Goal: Information Seeking & Learning: Learn about a topic

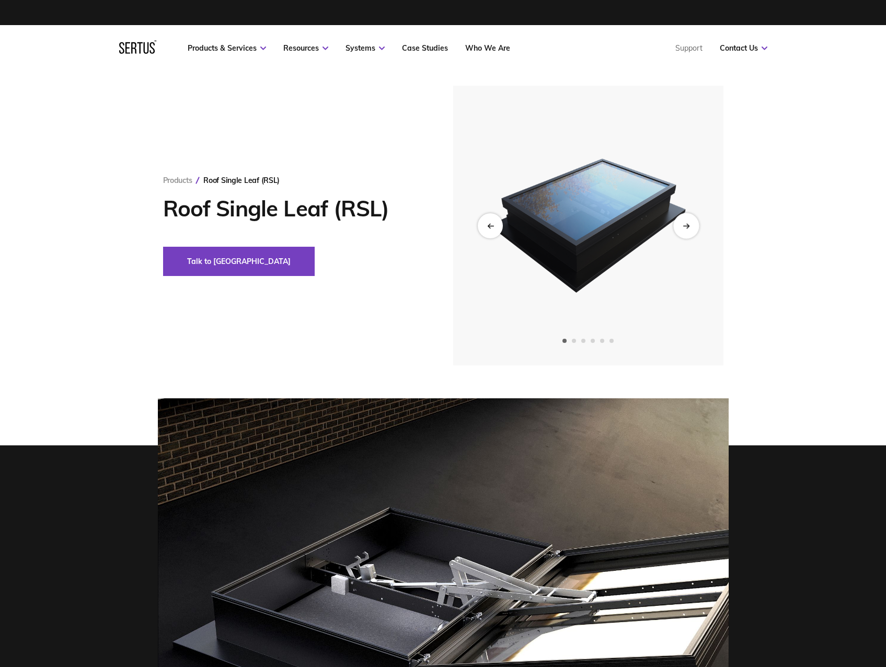
click at [689, 225] on icon "Next slide" at bounding box center [686, 226] width 7 height 6
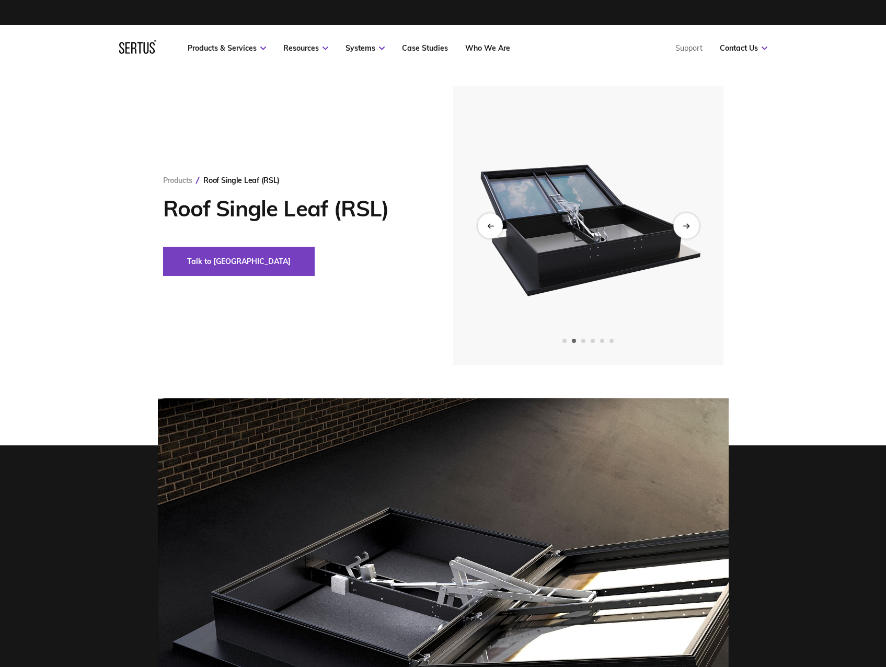
click at [689, 225] on icon "Next slide" at bounding box center [686, 226] width 7 height 6
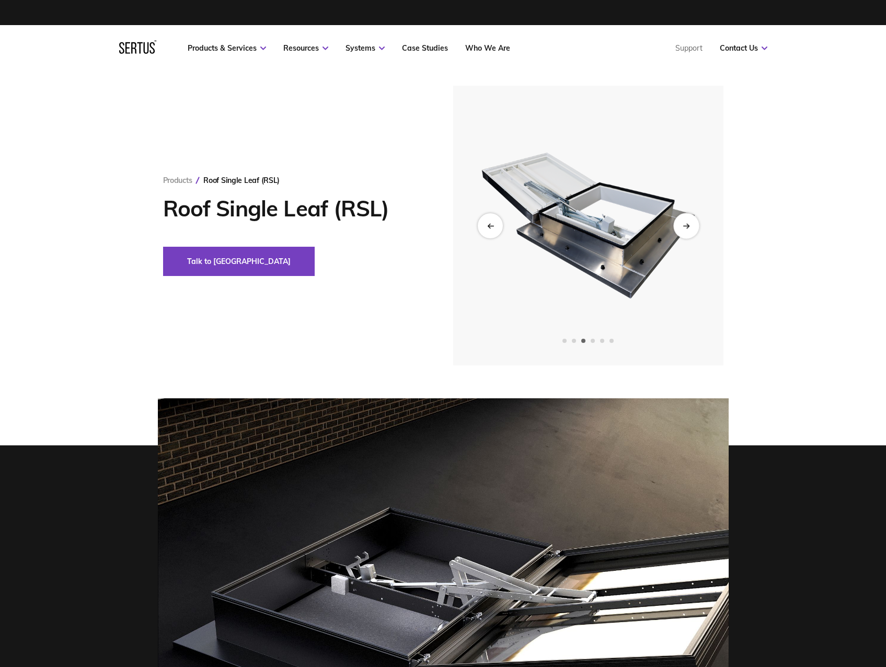
click at [689, 225] on icon "Next slide" at bounding box center [686, 226] width 7 height 6
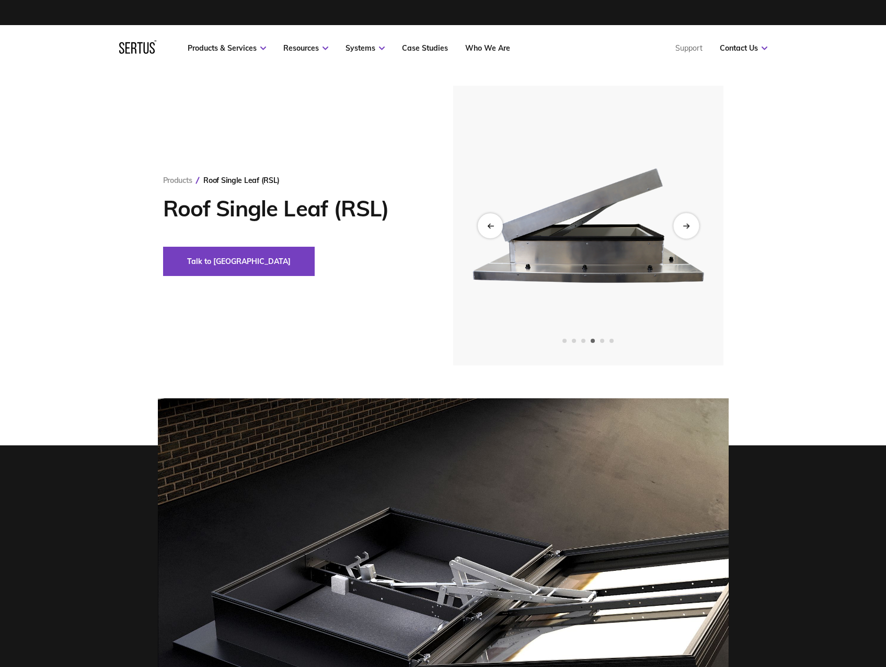
click at [689, 225] on icon "Next slide" at bounding box center [686, 226] width 7 height 6
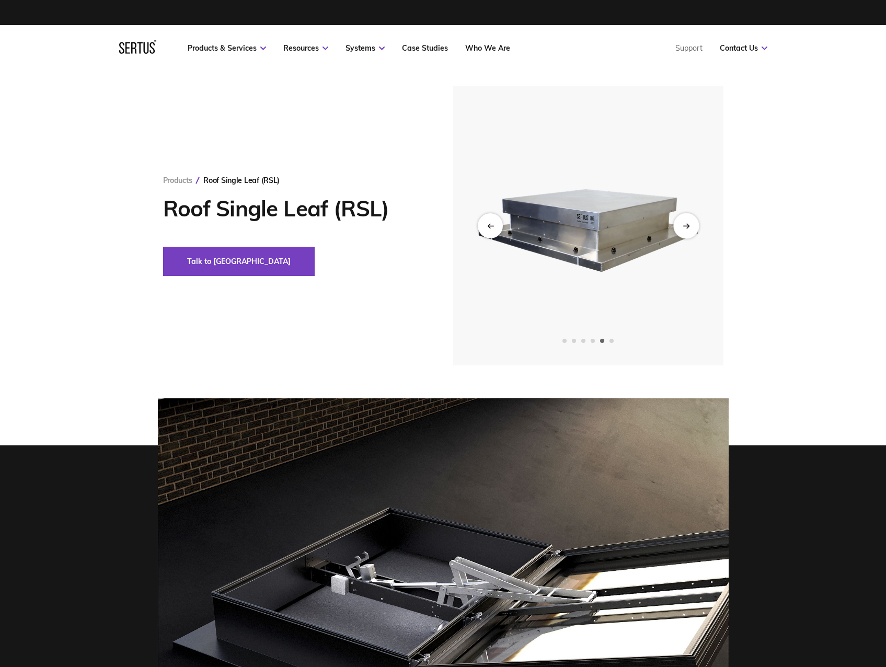
click at [689, 225] on icon "Next slide" at bounding box center [686, 226] width 7 height 6
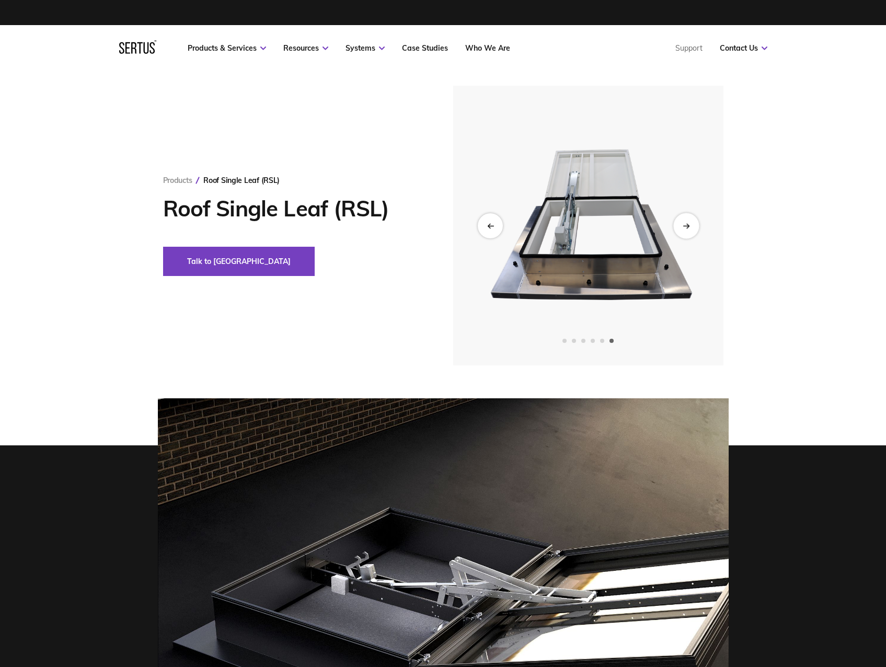
click at [689, 225] on icon "Next slide" at bounding box center [686, 226] width 7 height 6
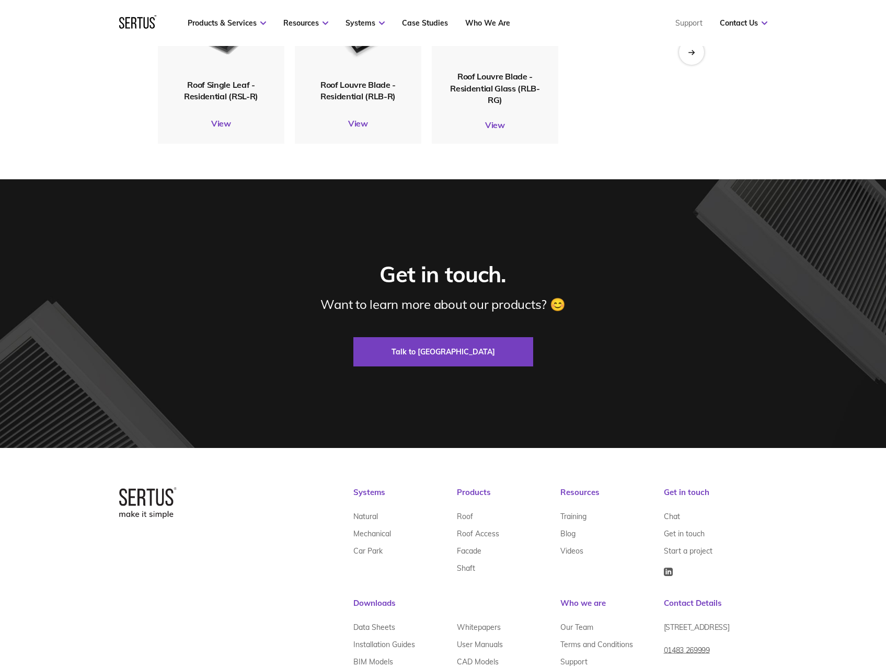
scroll to position [3543, 0]
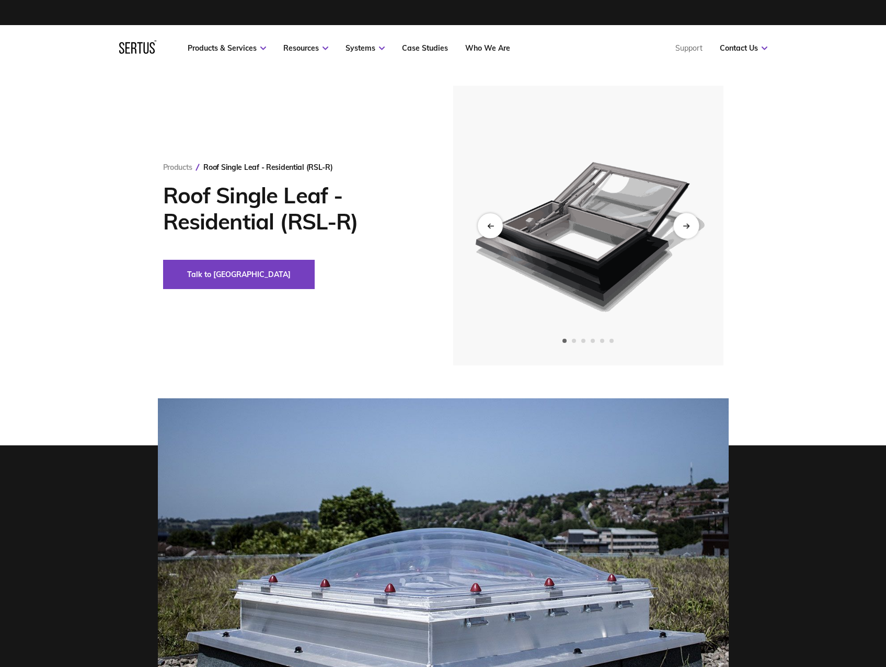
click at [687, 226] on icon "Next slide" at bounding box center [686, 226] width 7 height 6
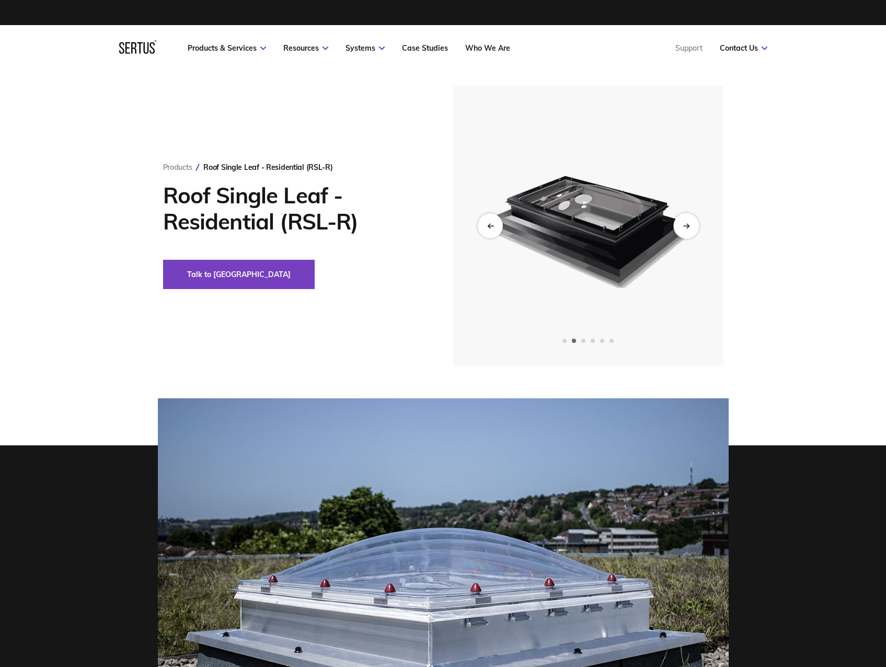
click at [687, 226] on icon "Next slide" at bounding box center [686, 226] width 7 height 6
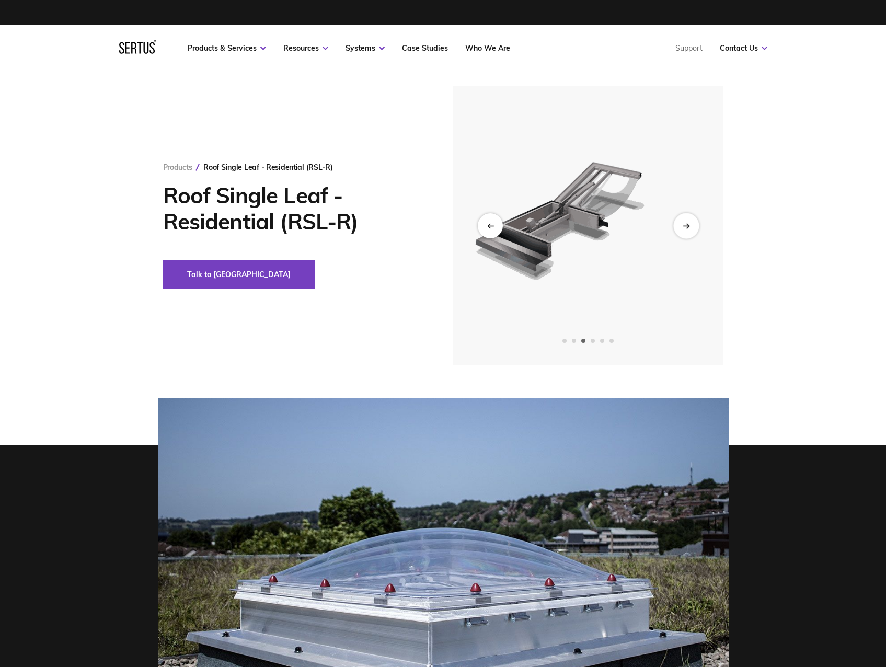
click at [687, 226] on icon "Next slide" at bounding box center [686, 226] width 7 height 6
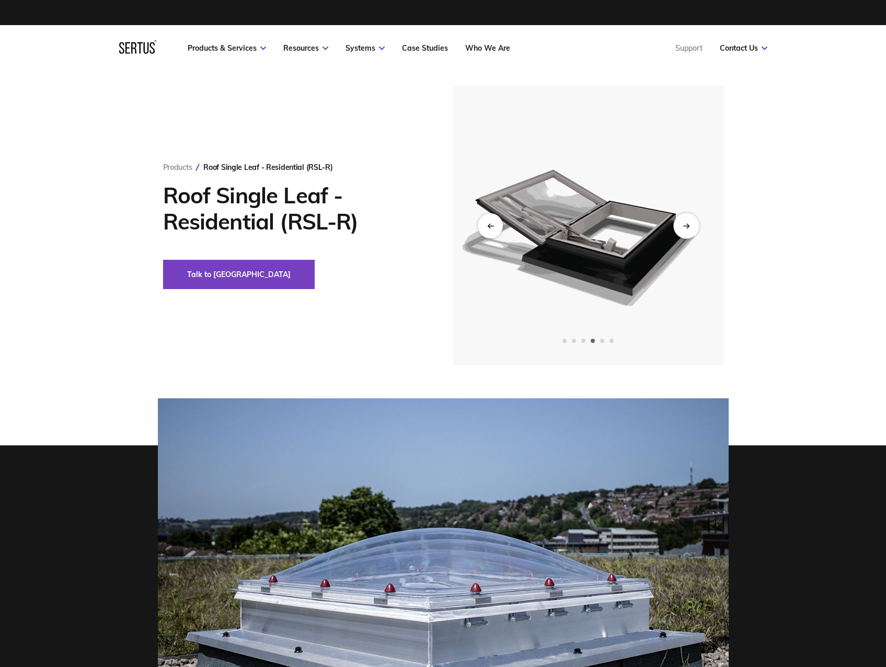
click at [687, 226] on icon "Next slide" at bounding box center [686, 226] width 7 height 6
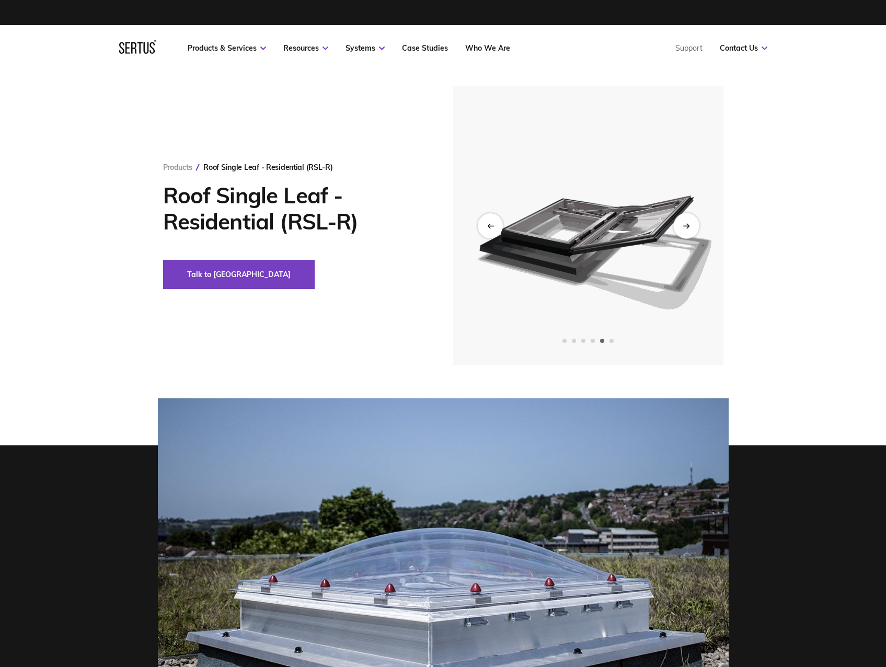
click at [687, 226] on icon "Next slide" at bounding box center [686, 226] width 7 height 6
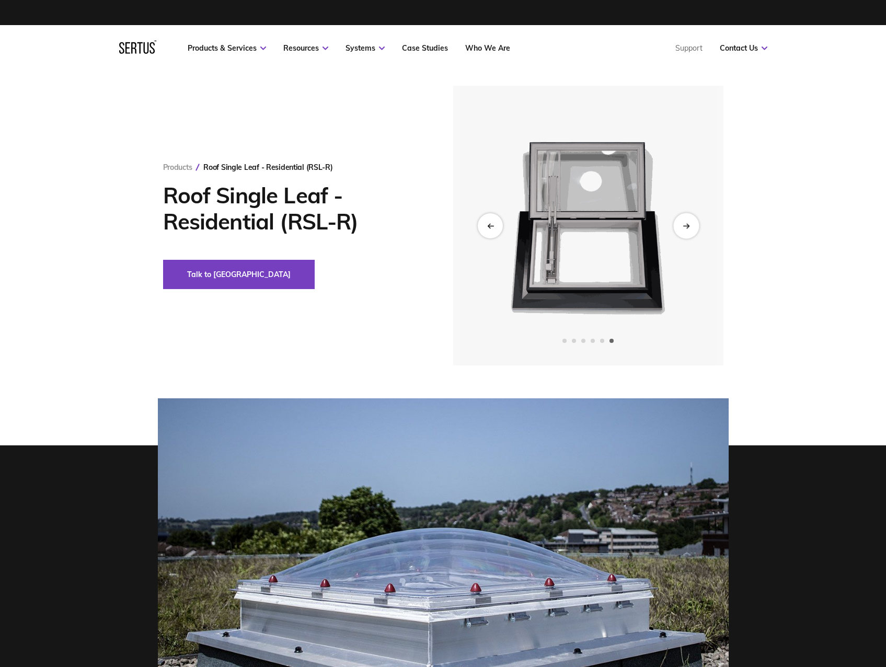
click at [687, 226] on icon "Next slide" at bounding box center [686, 226] width 7 height 6
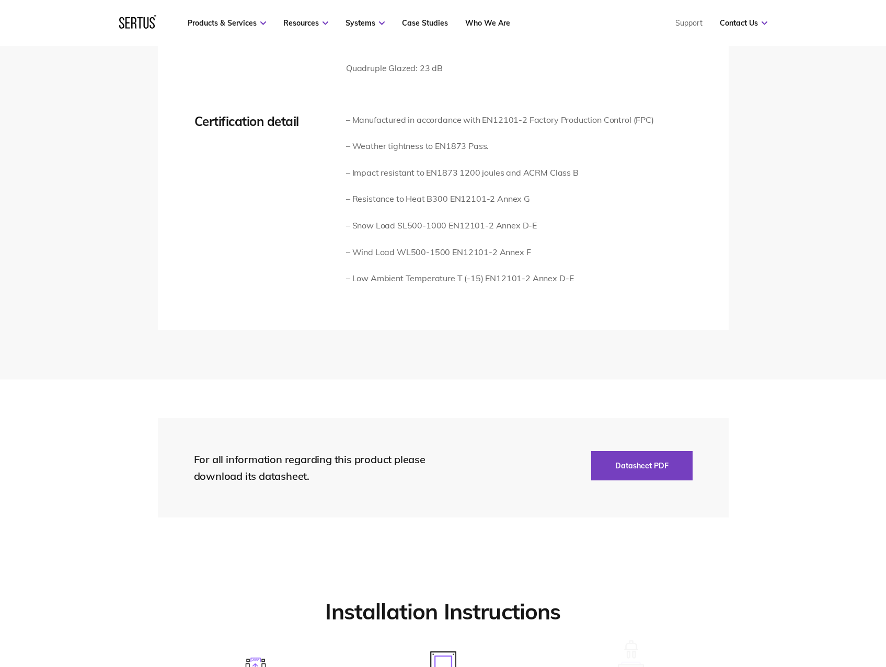
scroll to position [2248, 0]
